Goal: Browse casually

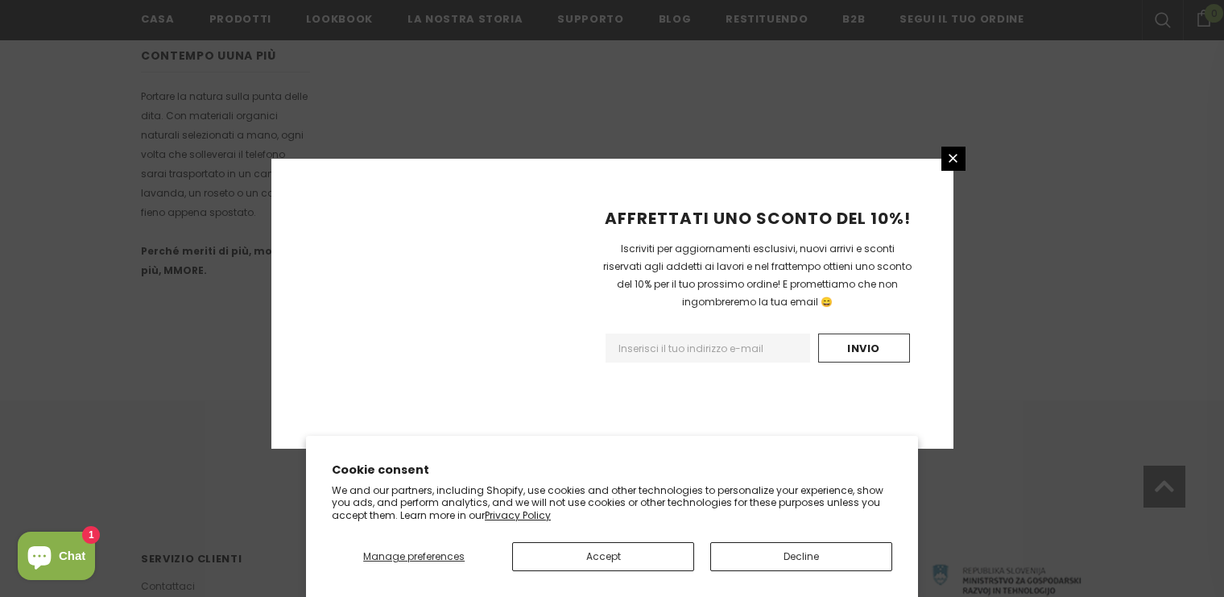
scroll to position [1054, 0]
